Goal: Task Accomplishment & Management: Use online tool/utility

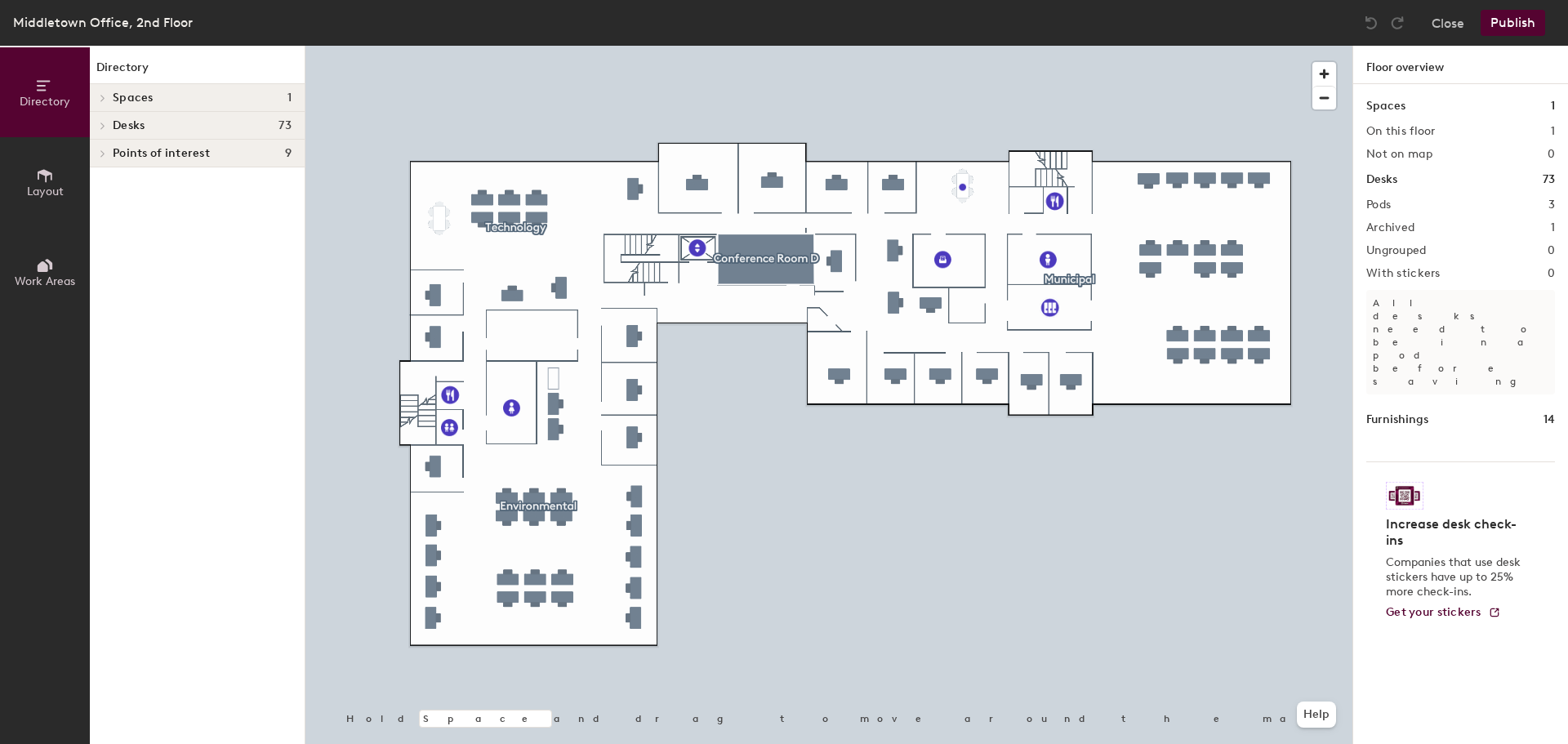
click at [124, 65] on h1 "Directory" at bounding box center [197, 71] width 214 height 25
click at [54, 89] on button "Directory" at bounding box center [45, 92] width 90 height 90
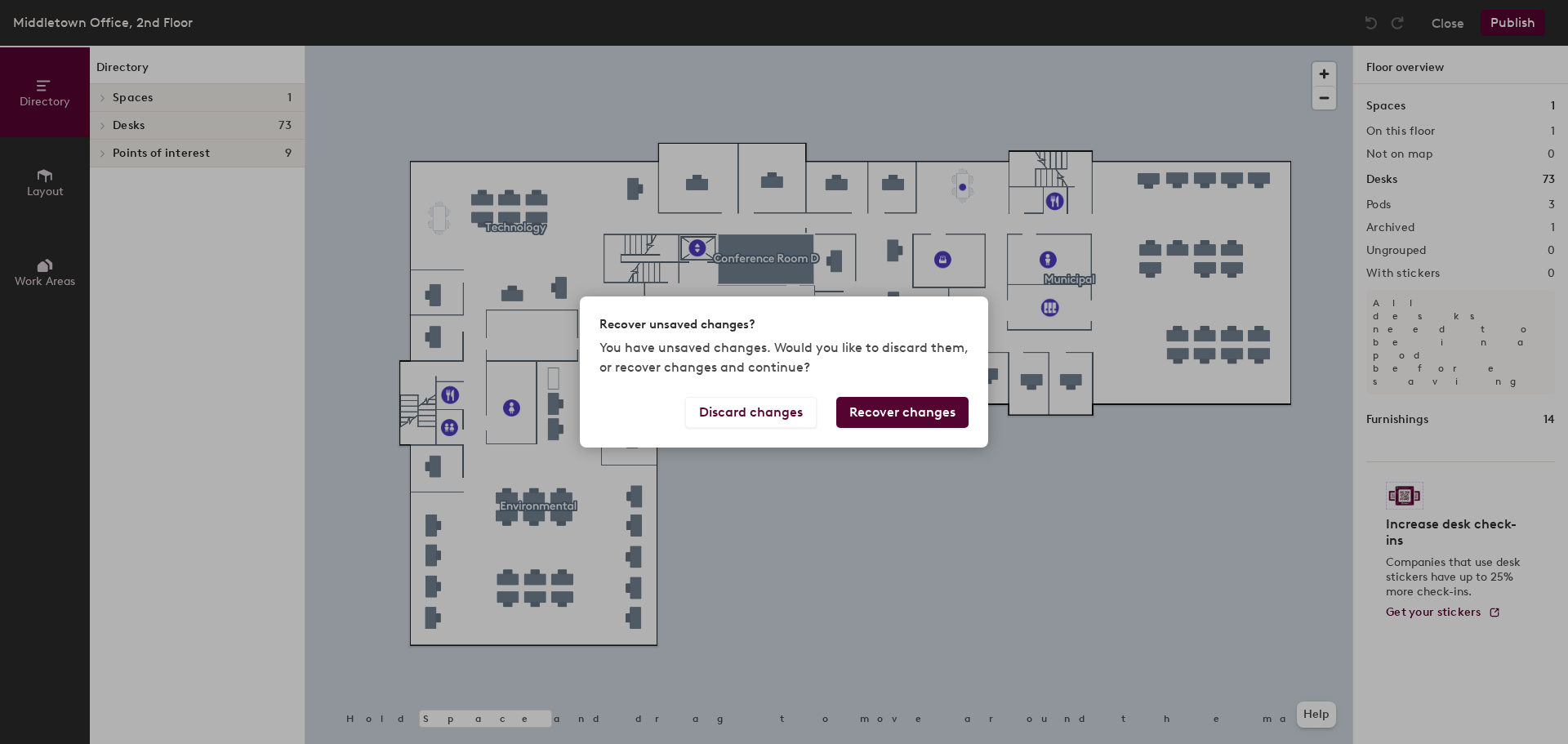
click at [913, 411] on button "Recover changes" at bounding box center [902, 412] width 133 height 31
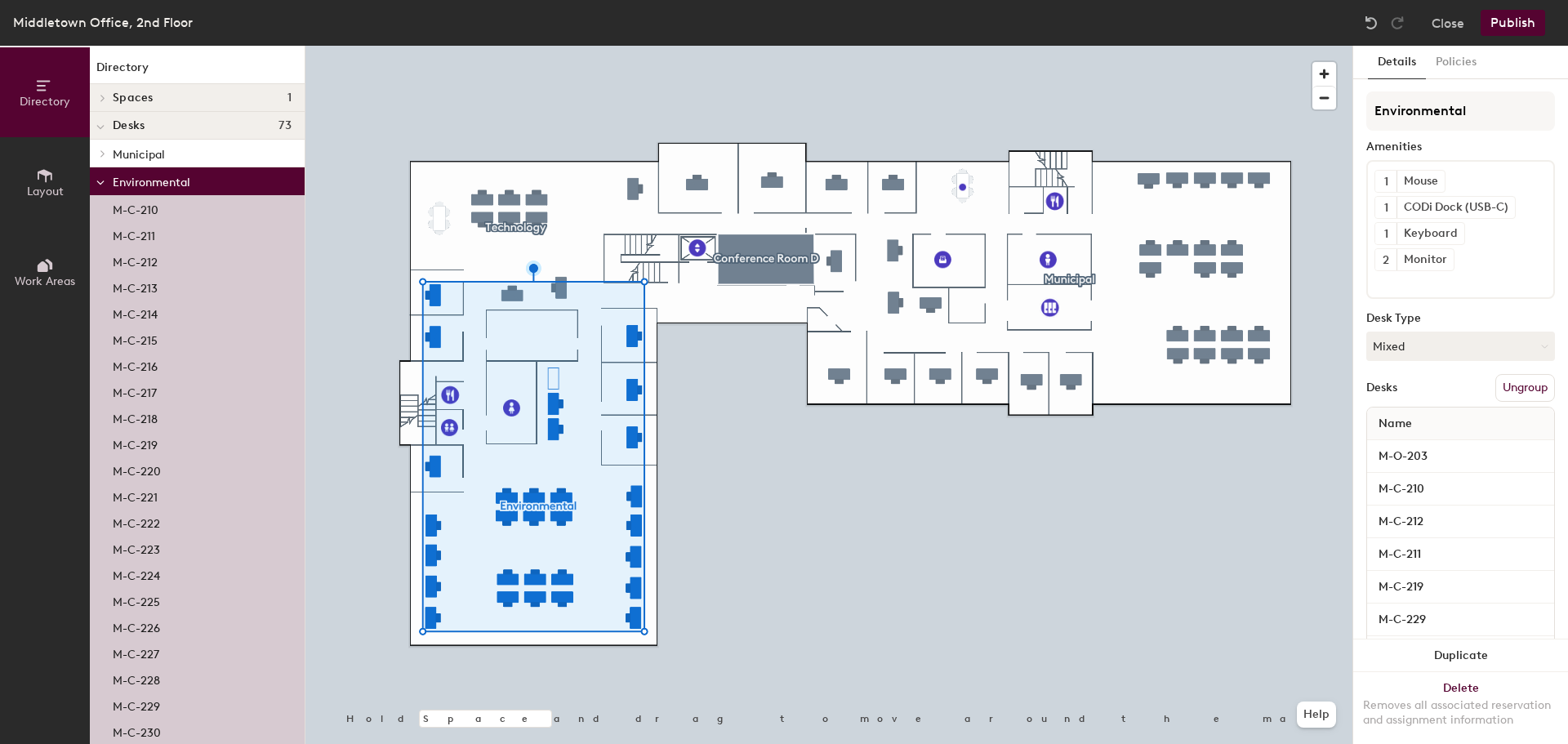
click at [137, 123] on span "Desks" at bounding box center [128, 126] width 32 height 13
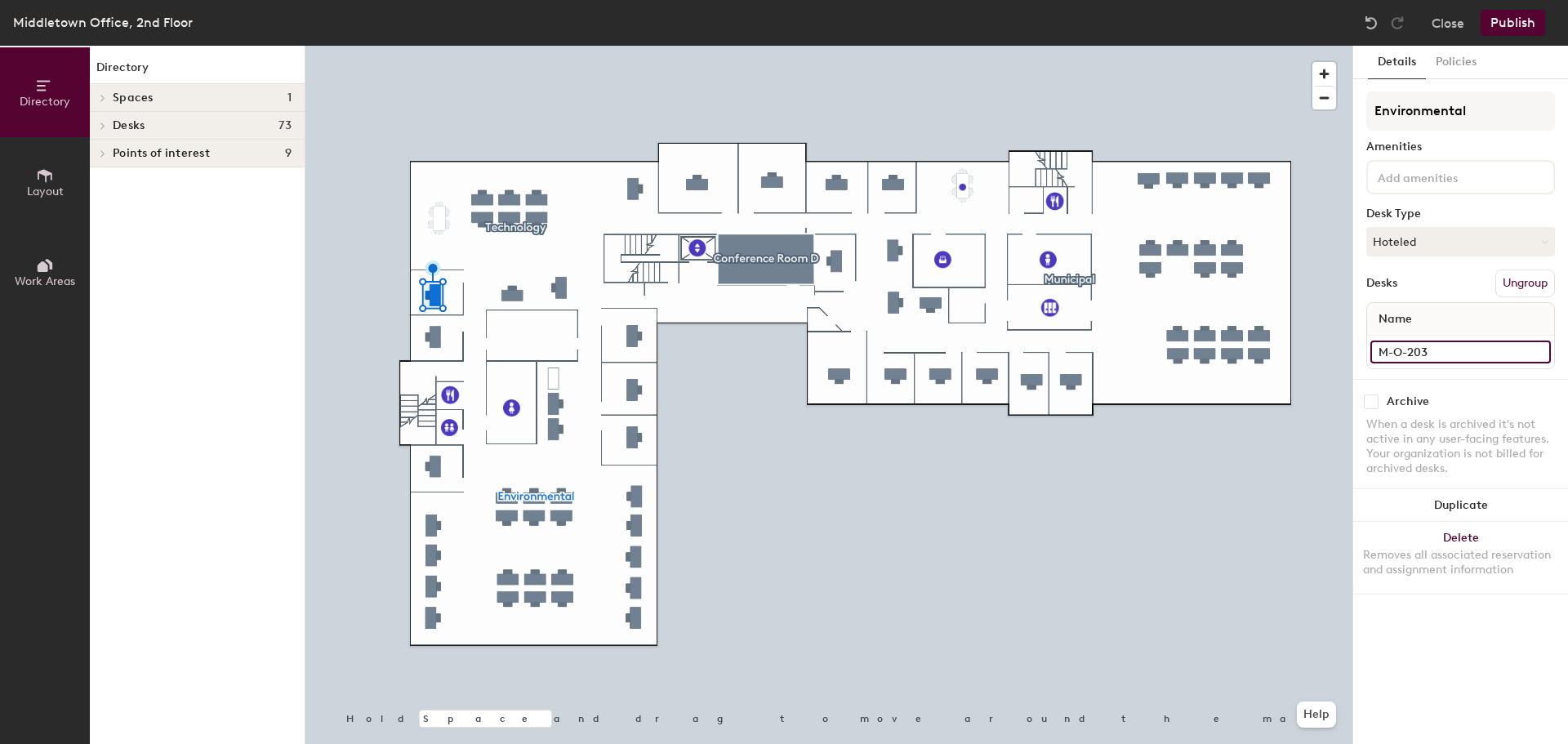
click at [1414, 355] on input "M-O-203" at bounding box center [1460, 352] width 180 height 23
click at [1034, 46] on div at bounding box center [829, 46] width 1047 height 0
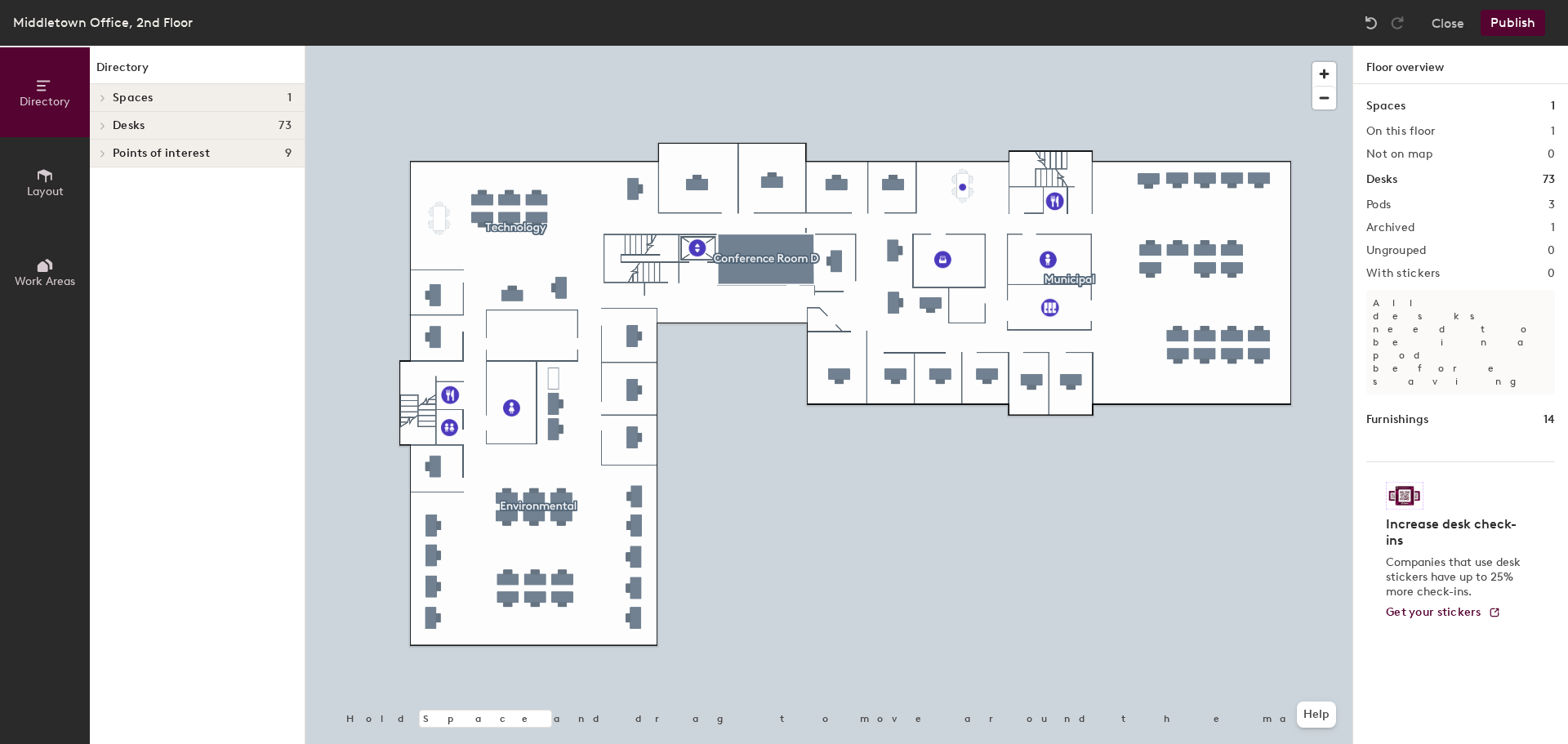
click at [46, 91] on icon at bounding box center [45, 85] width 18 height 18
click at [43, 177] on icon at bounding box center [45, 176] width 18 height 18
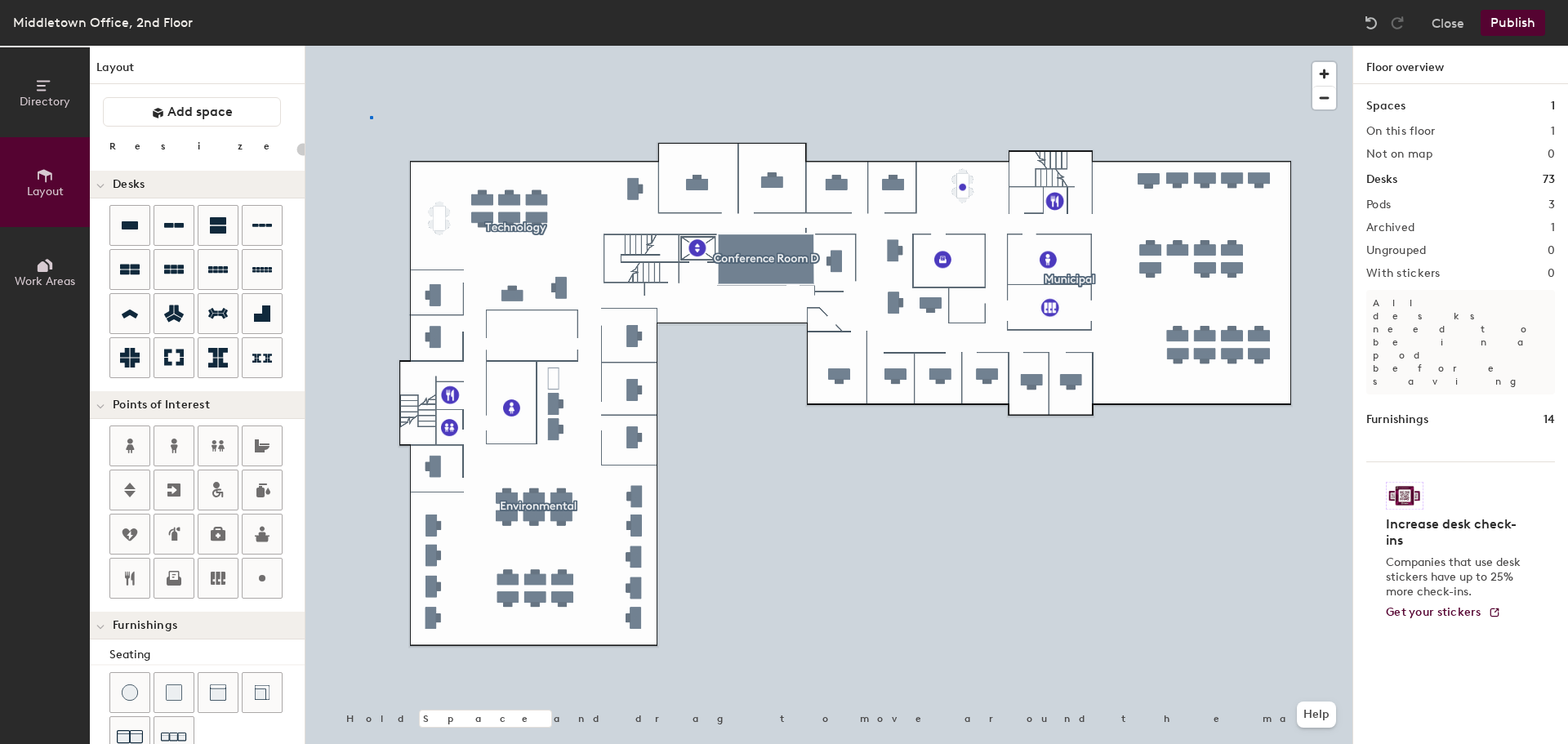
click at [370, 46] on div at bounding box center [829, 46] width 1047 height 0
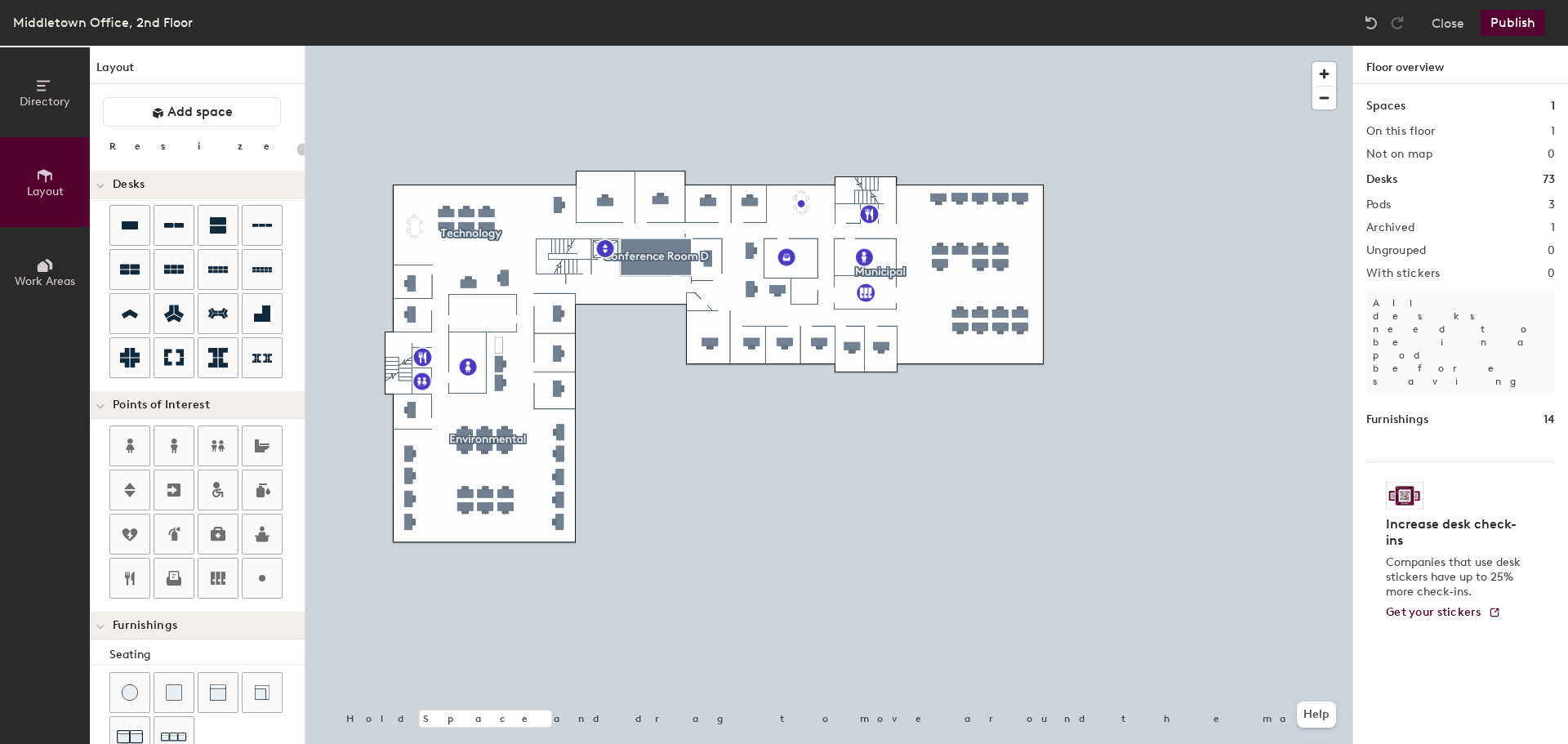
click at [40, 76] on icon at bounding box center [45, 85] width 18 height 18
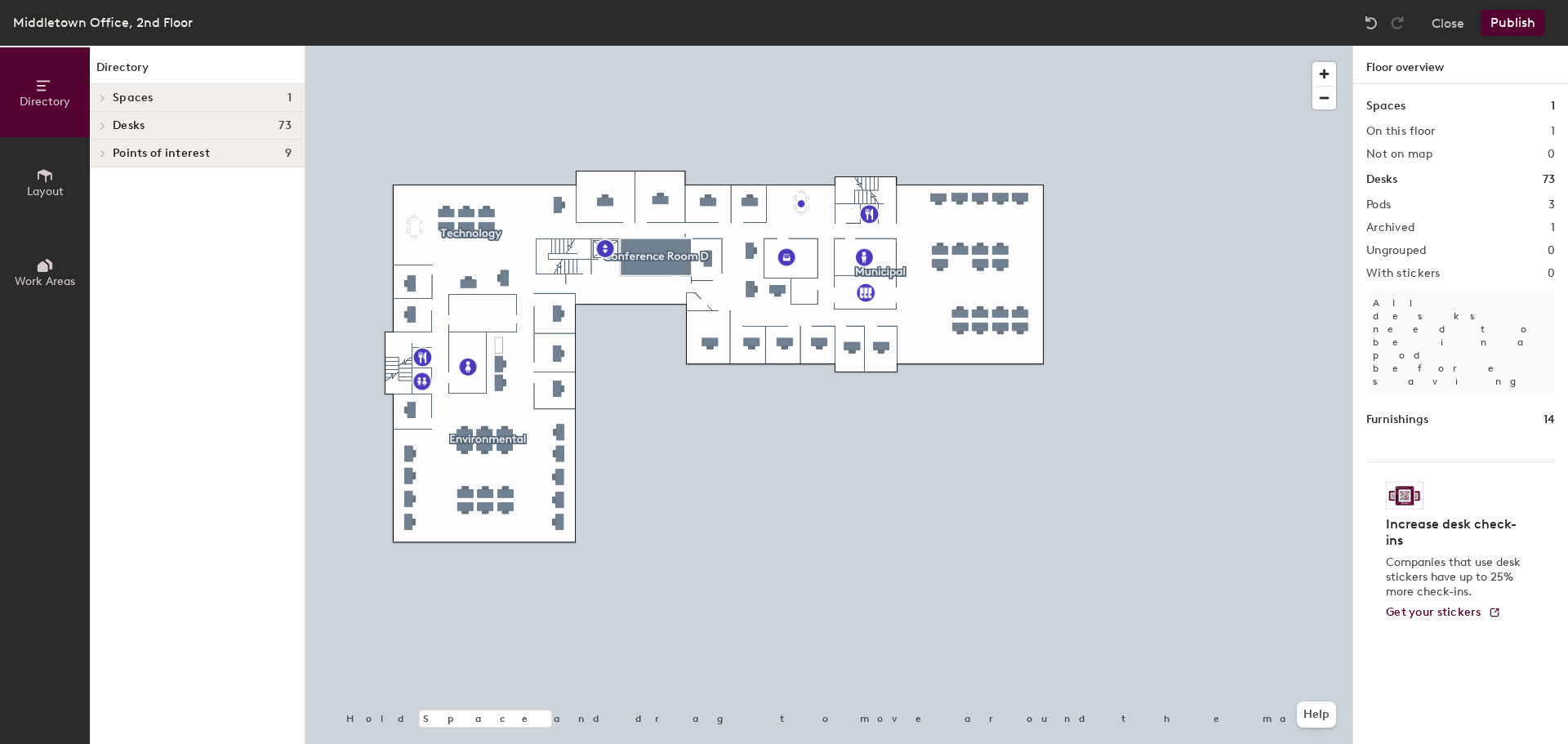
click at [138, 123] on span "Desks" at bounding box center [128, 126] width 32 height 13
click at [155, 152] on span "Municipal" at bounding box center [138, 155] width 52 height 14
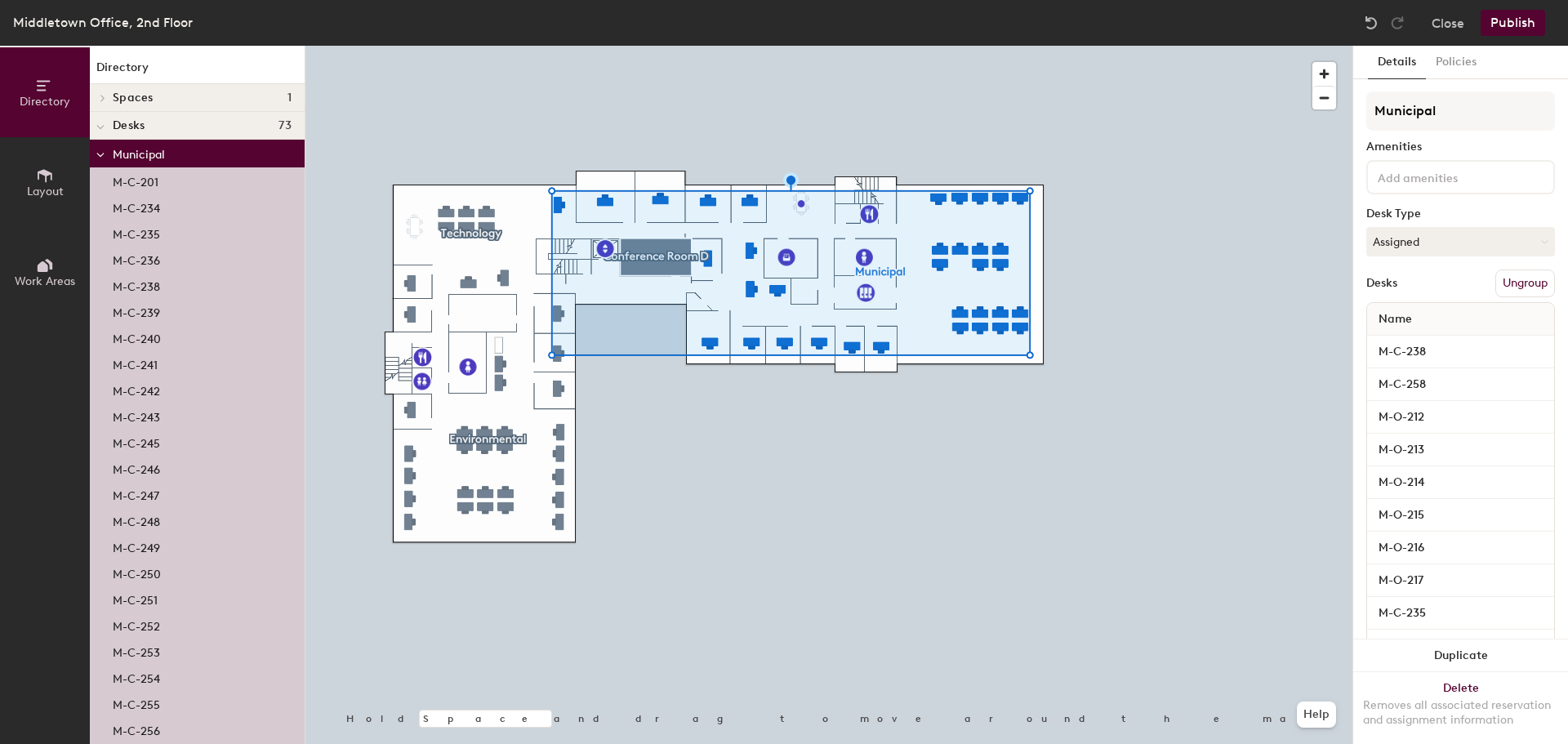
click at [100, 155] on icon at bounding box center [100, 155] width 8 height 6
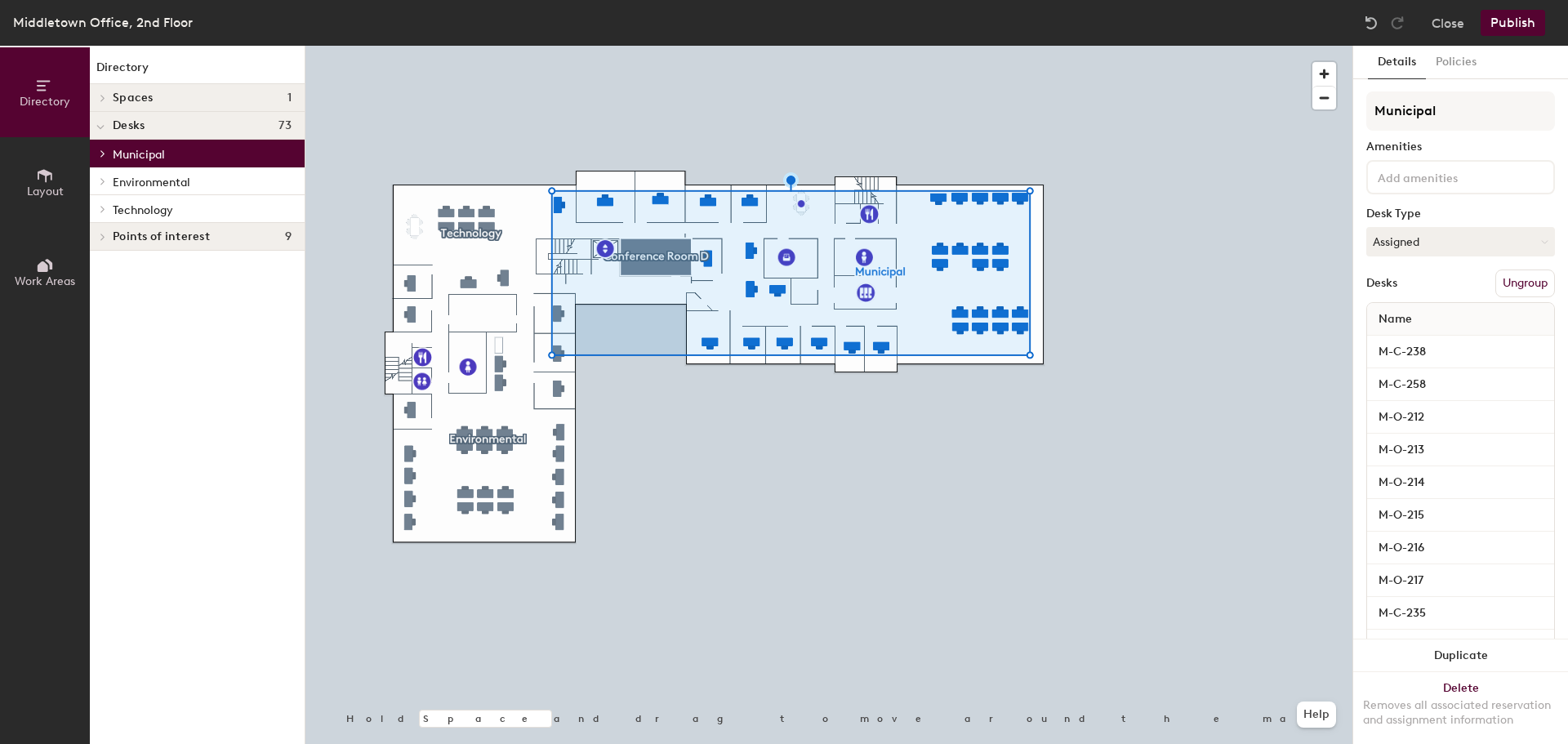
click at [152, 214] on span "Technology" at bounding box center [142, 210] width 61 height 14
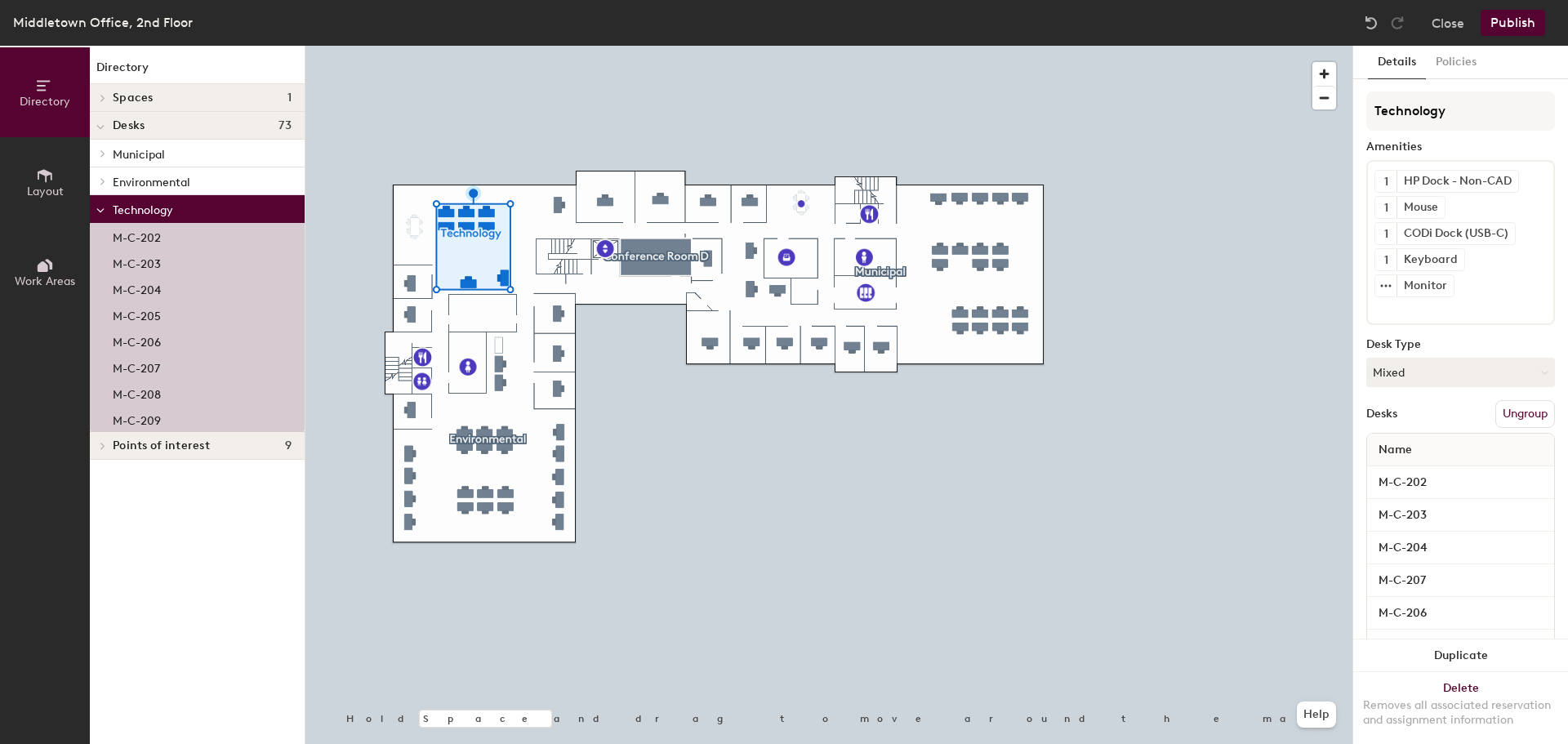
click at [100, 206] on span at bounding box center [100, 210] width 8 height 14
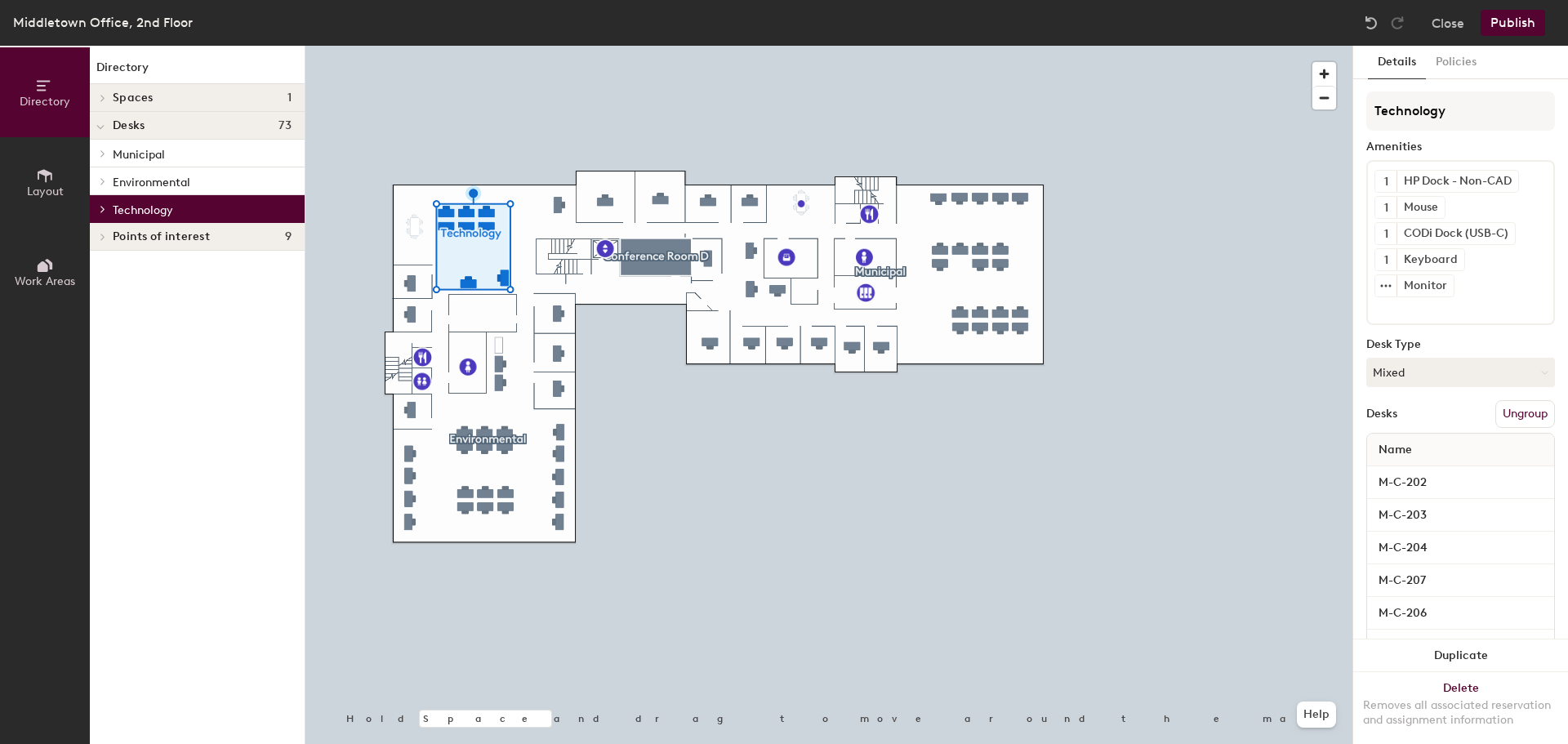
click at [99, 179] on icon at bounding box center [102, 181] width 6 height 8
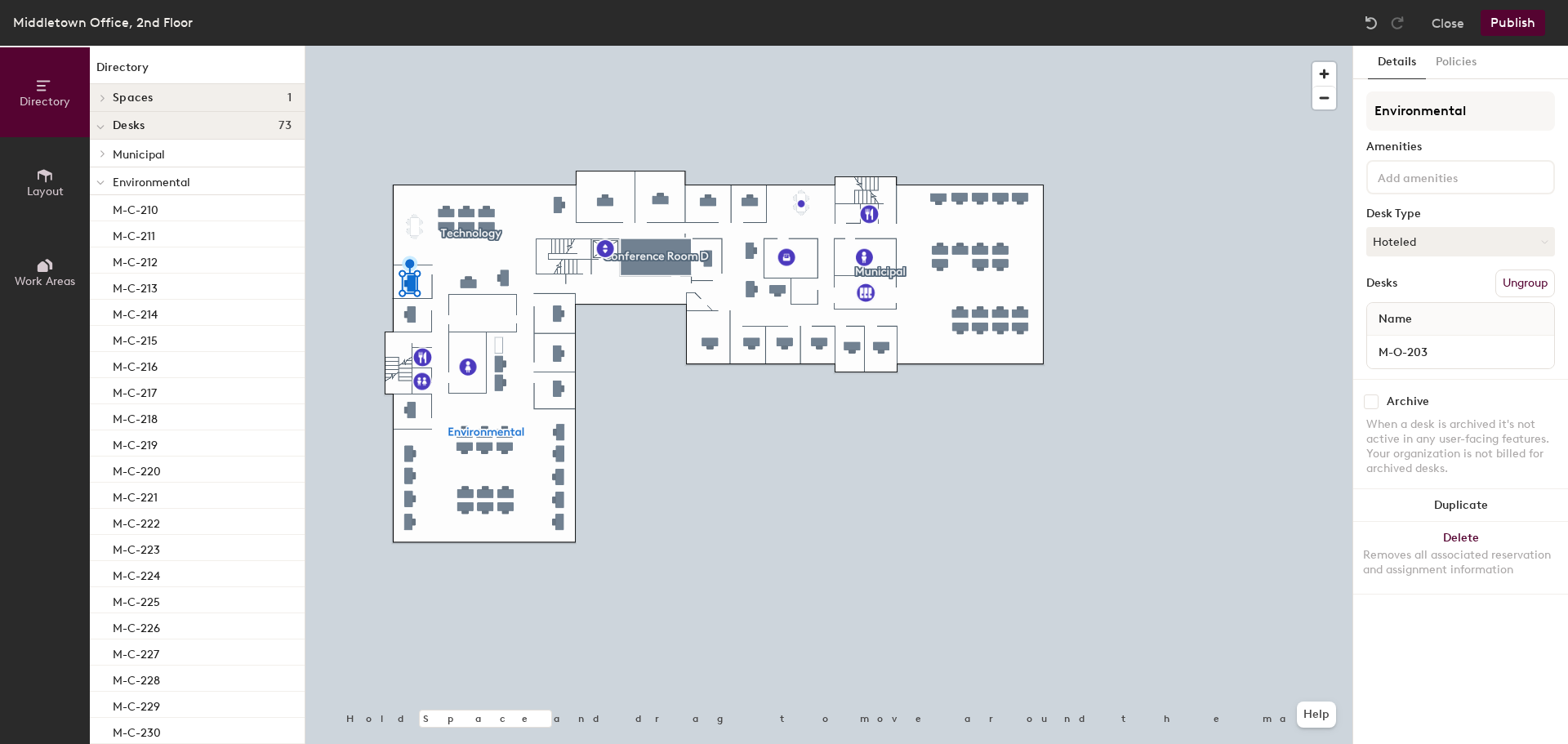
click at [1400, 321] on span "Name" at bounding box center [1395, 319] width 50 height 29
click at [1401, 356] on input "M-O-203" at bounding box center [1460, 352] width 180 height 23
click at [1493, 353] on input "M-O-203" at bounding box center [1460, 352] width 180 height 23
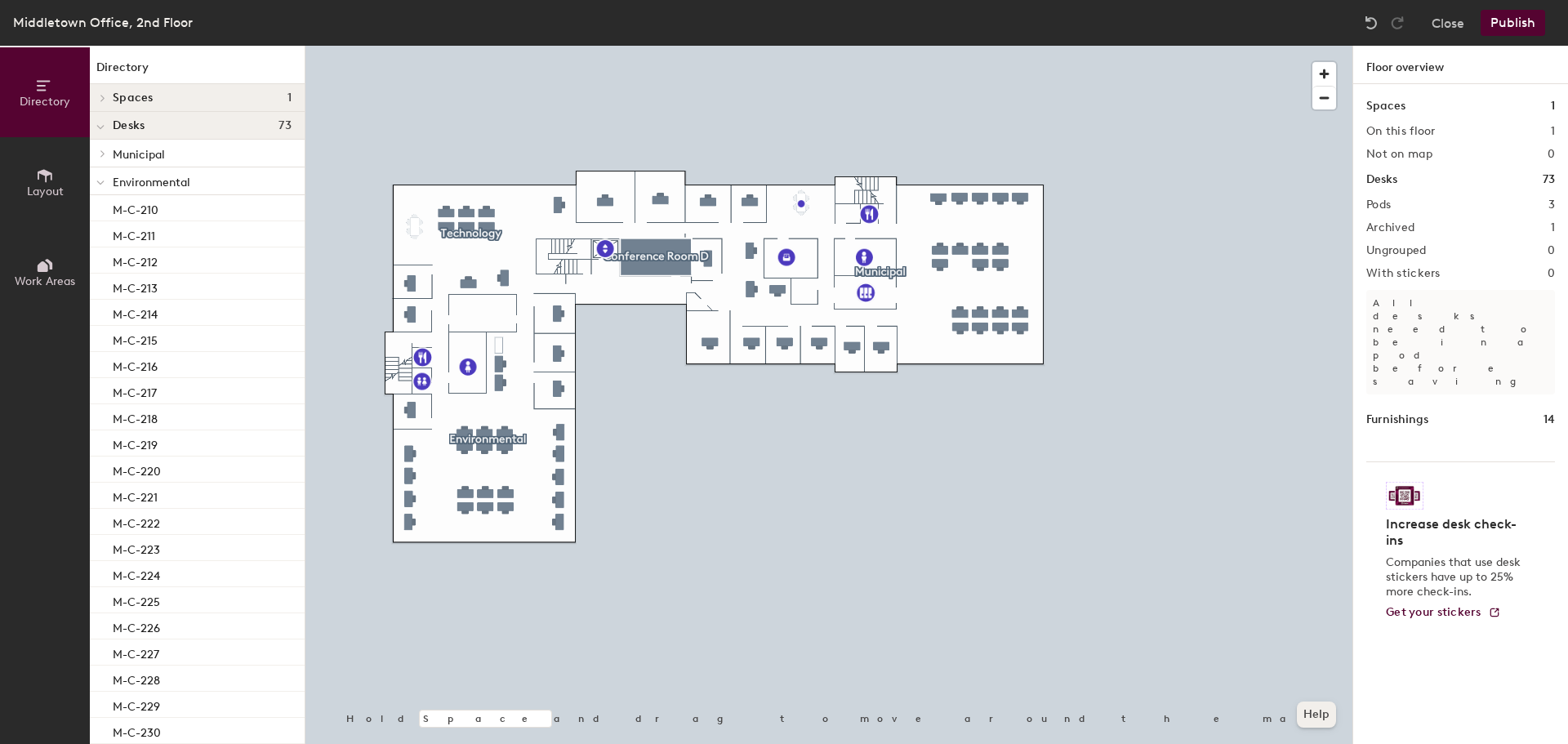
click at [1308, 713] on button "Help" at bounding box center [1316, 714] width 40 height 26
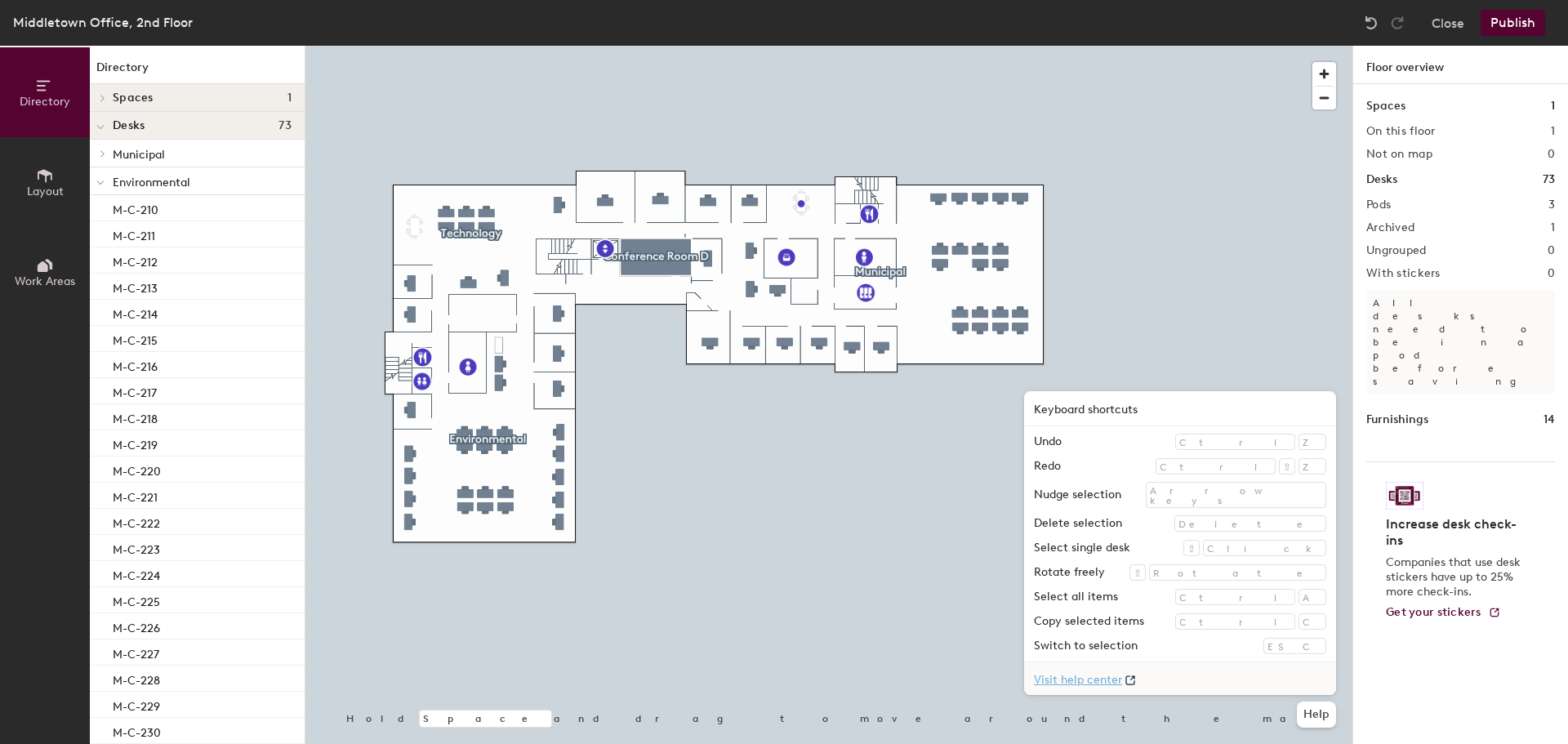
click at [1217, 677] on link "Visit help center" at bounding box center [1180, 678] width 312 height 33
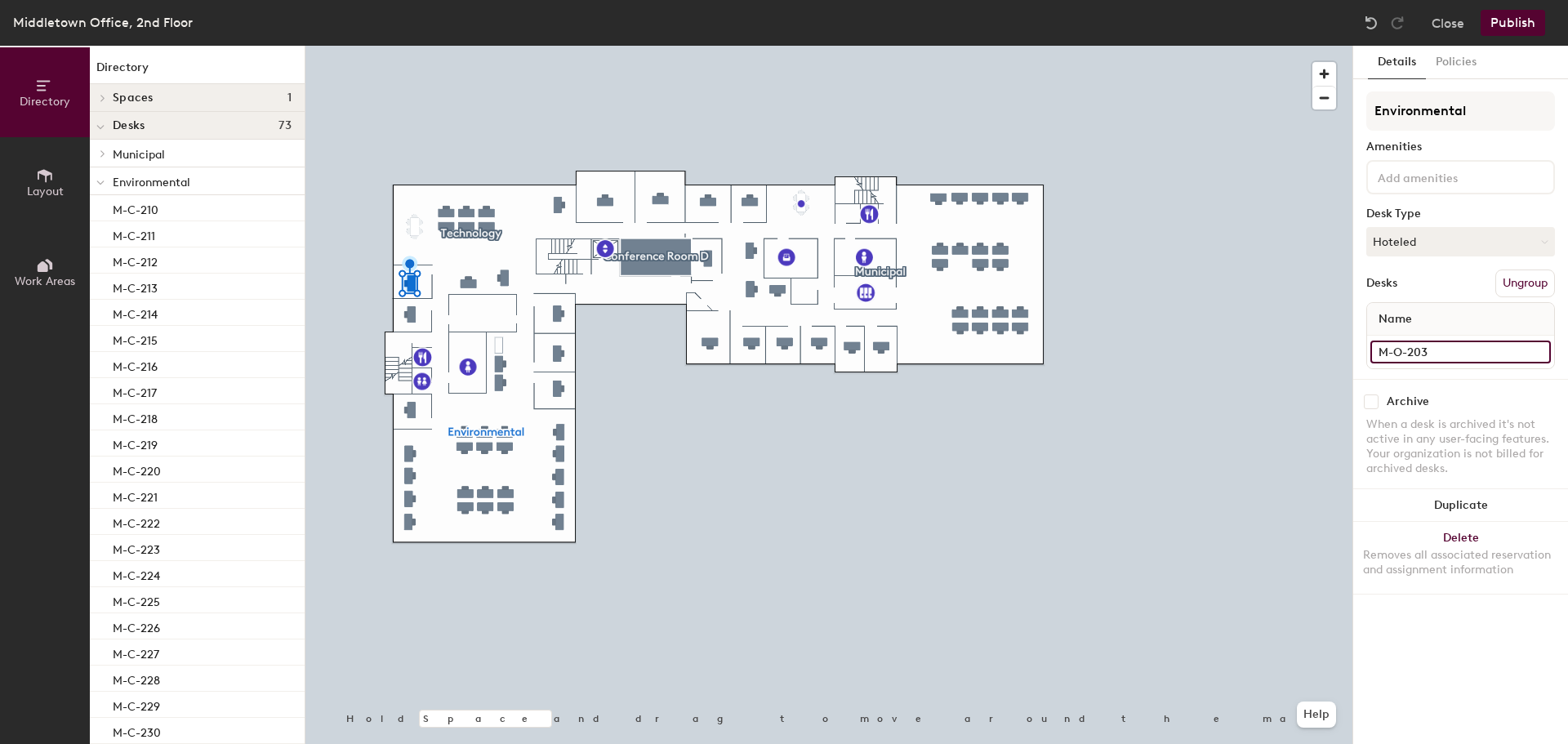
click at [1539, 353] on input "M-O-203" at bounding box center [1460, 352] width 180 height 23
click at [1434, 313] on div "Name" at bounding box center [1460, 319] width 187 height 33
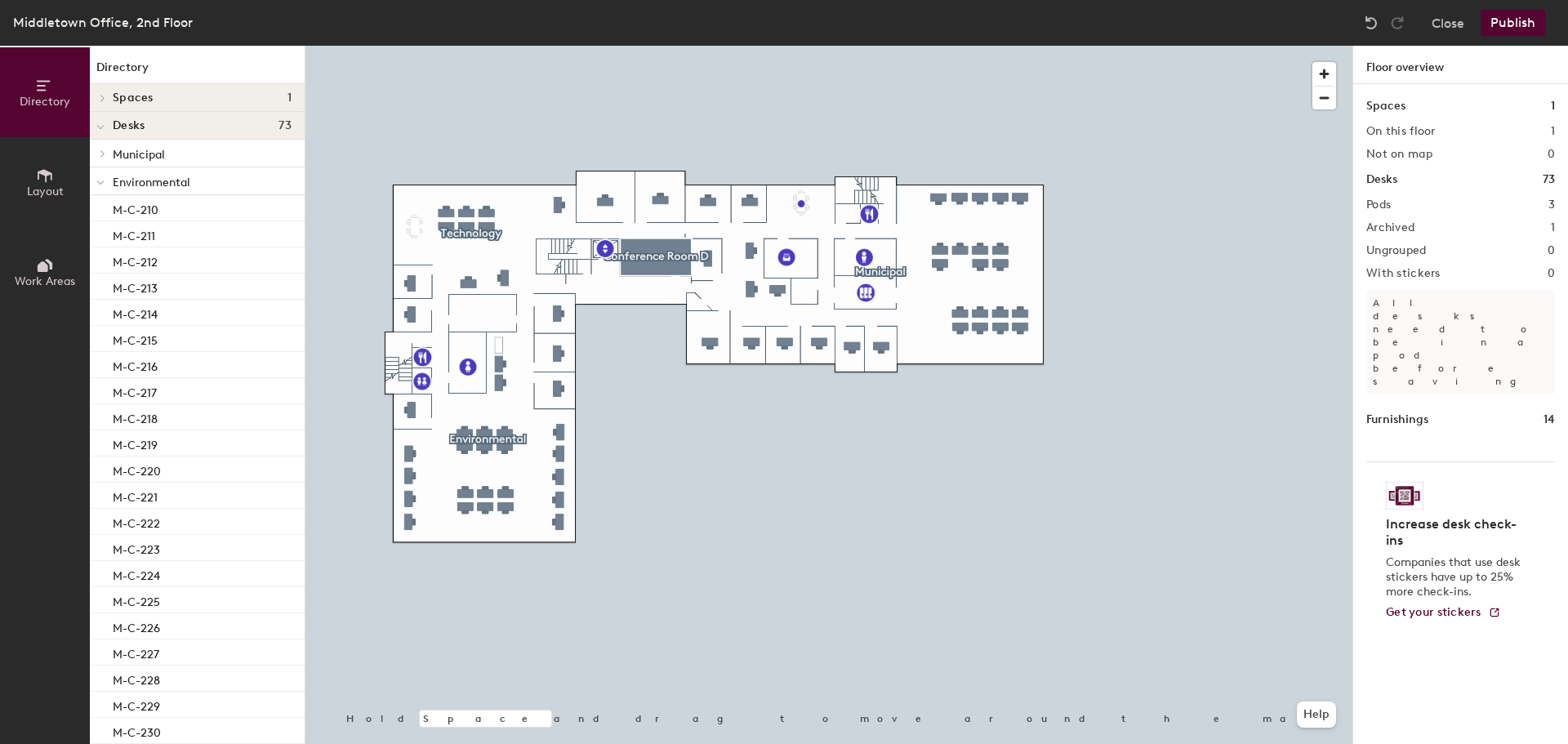
click at [43, 80] on icon at bounding box center [45, 85] width 18 height 18
click at [131, 16] on div "Middletown Office, 2nd Floor" at bounding box center [103, 22] width 179 height 20
click at [1451, 18] on button "Close" at bounding box center [1447, 23] width 33 height 26
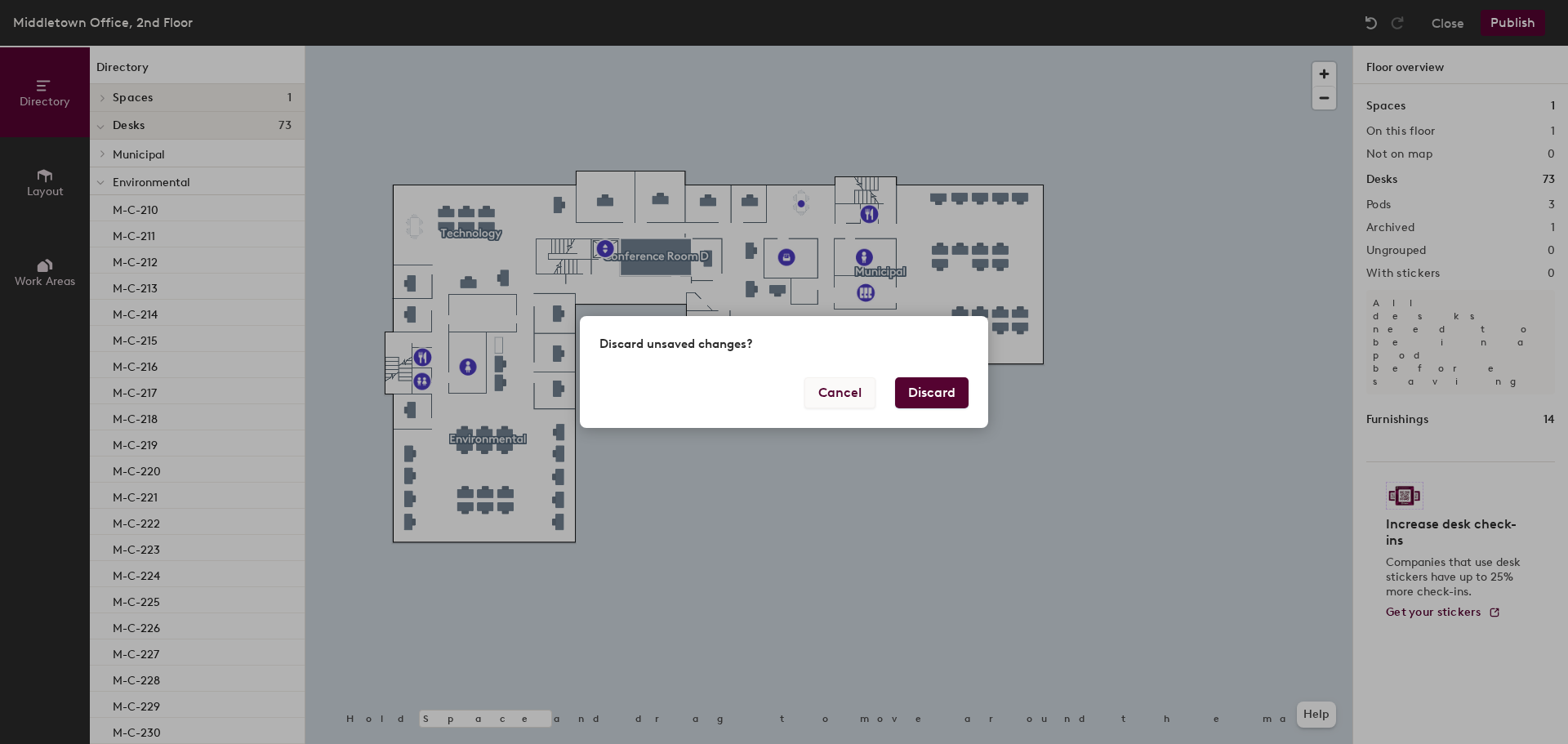
click at [832, 389] on button "Cancel" at bounding box center [840, 392] width 71 height 31
